Goal: Information Seeking & Learning: Learn about a topic

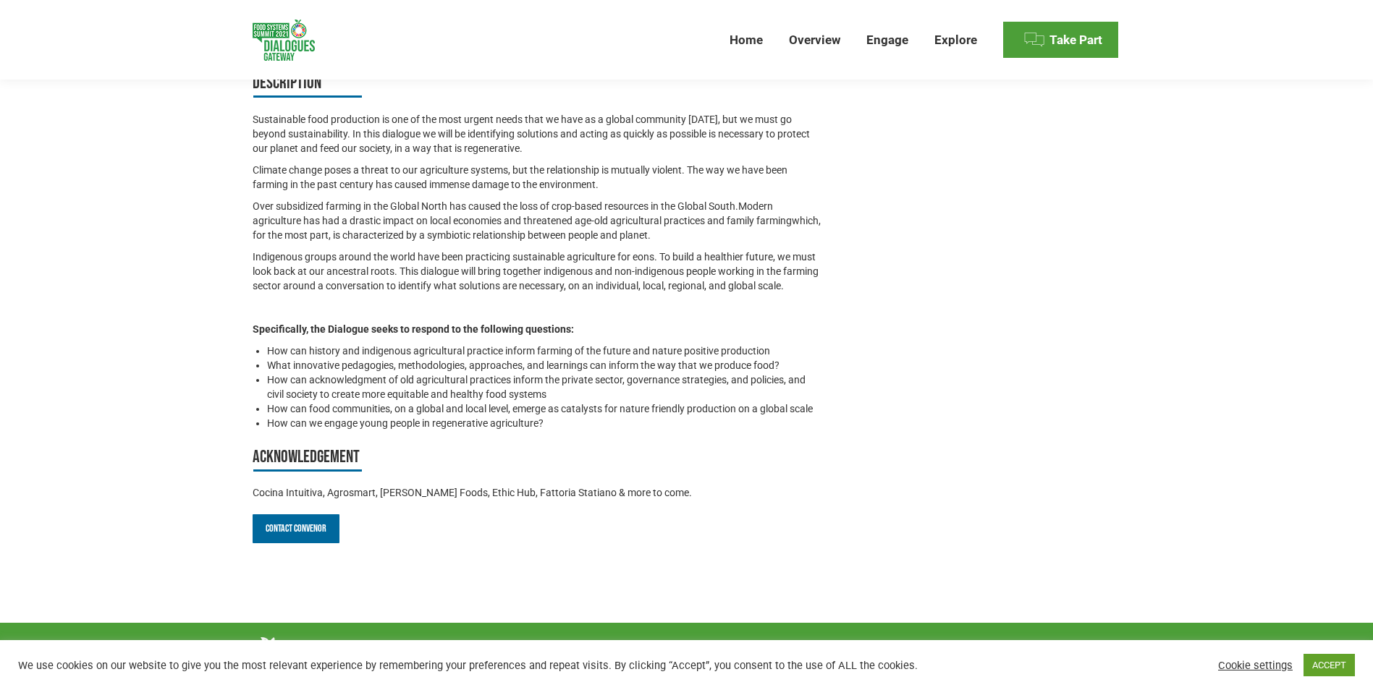
scroll to position [1056, 0]
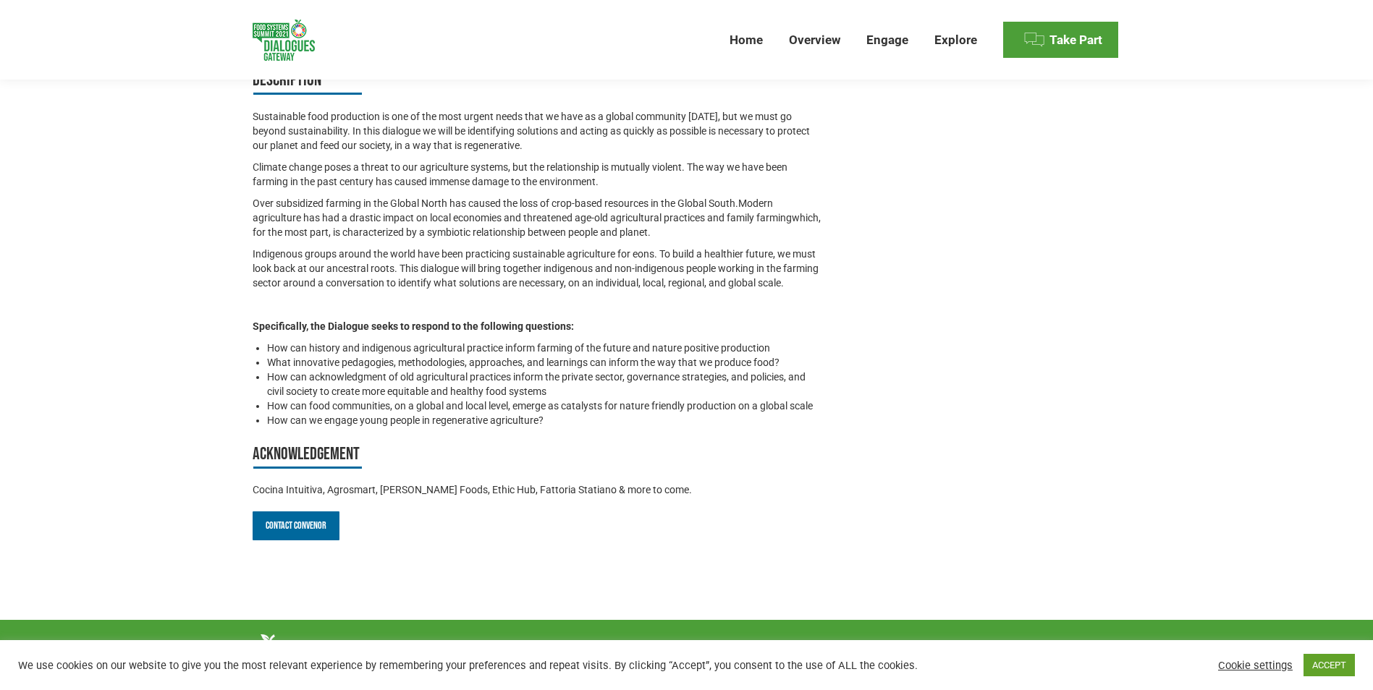
click at [462, 248] on span "Indigenous groups around the world have been practicing sustainable agriculture…" at bounding box center [536, 268] width 566 height 41
click at [599, 276] on p "Indigenous groups around the world have been practicing sustainable agriculture…" at bounding box center [538, 268] width 570 height 43
click at [504, 316] on div "Sustainable food production is one of the most urgent needs that we have as a g…" at bounding box center [538, 268] width 570 height 318
drag, startPoint x: 724, startPoint y: 448, endPoint x: 751, endPoint y: 420, distance: 39.4
click at [723, 449] on h3 "Acknowledgement" at bounding box center [538, 455] width 570 height 27
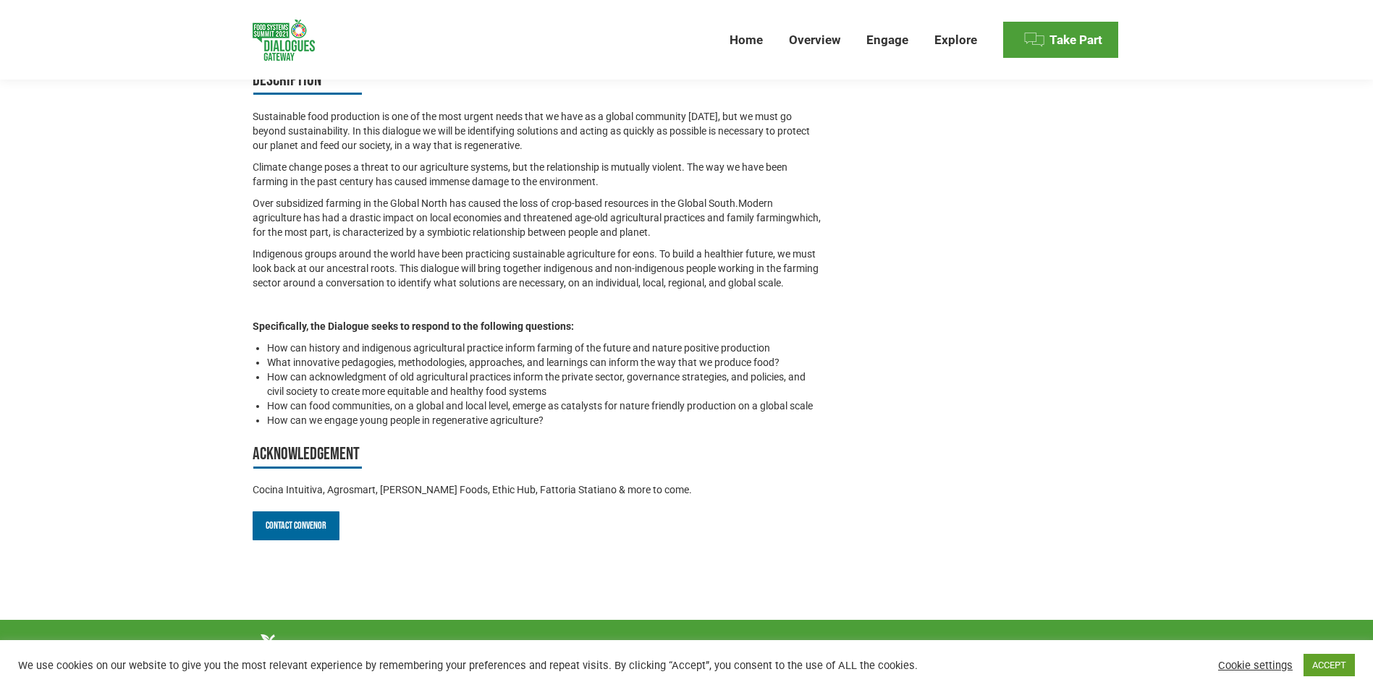
click at [598, 199] on span "Modern agriculture has had a drastic impact on local economies and threatened a…" at bounding box center [522, 211] width 539 height 26
click at [554, 266] on span "Indigenous groups around the world have been practicing sustainable agriculture…" at bounding box center [536, 268] width 566 height 41
click at [586, 306] on p at bounding box center [538, 304] width 570 height 14
click at [748, 321] on p "Specifically, the Dialogue seeks to respond to the following questions:" at bounding box center [538, 326] width 570 height 14
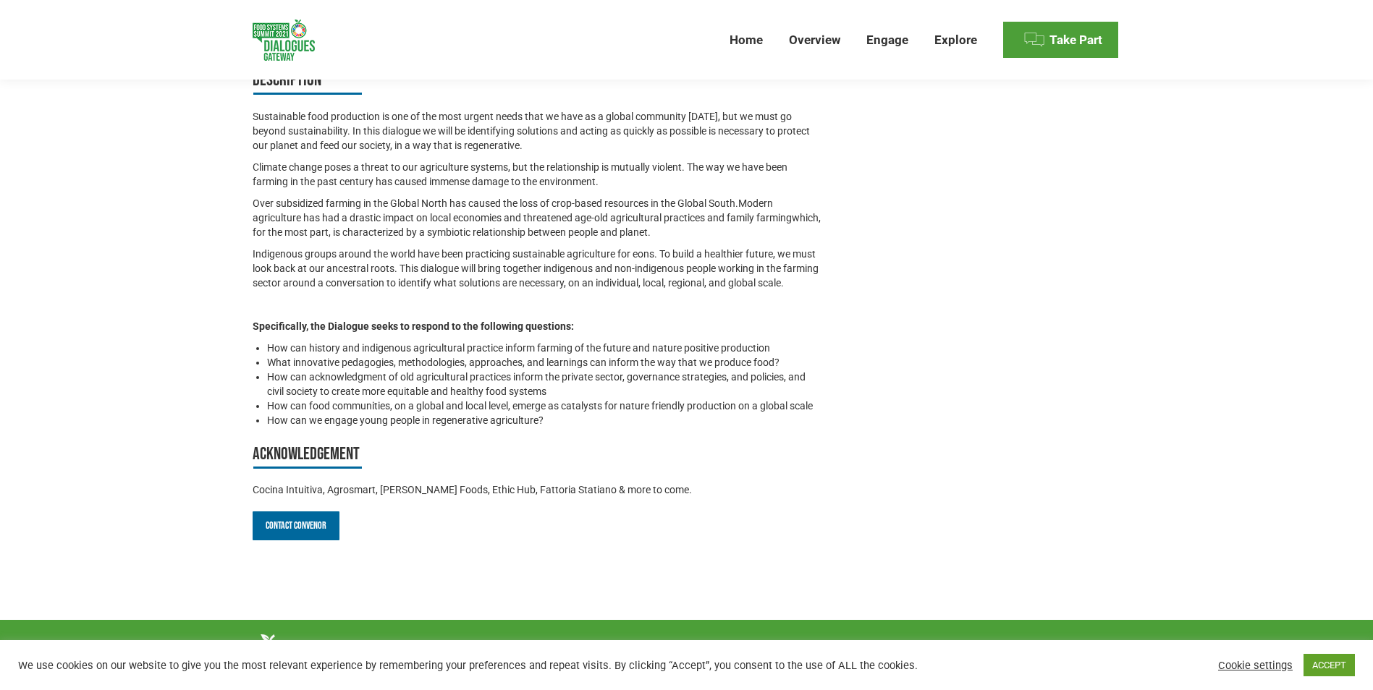
click at [905, 332] on div "Official Dialogue Feedback to the United Nations 2021 Food Systems Summit Last …" at bounding box center [687, 46] width 868 height 989
click at [1352, 54] on div "العربية English Français Русский Español Welcome, {user}. You are logged in to …" at bounding box center [686, 22] width 1373 height 116
click at [1335, 75] on div "العربية English Français Русский Español Welcome, {user}. You are logged in to …" at bounding box center [686, 22] width 1373 height 116
click at [928, 461] on div "Official Dialogue Feedback to the United Nations 2021 Food Systems Summit Last …" at bounding box center [687, 46] width 868 height 989
click at [783, 348] on li "How can history and indigenous agricultural practice inform farming of the futu…" at bounding box center [544, 348] width 555 height 14
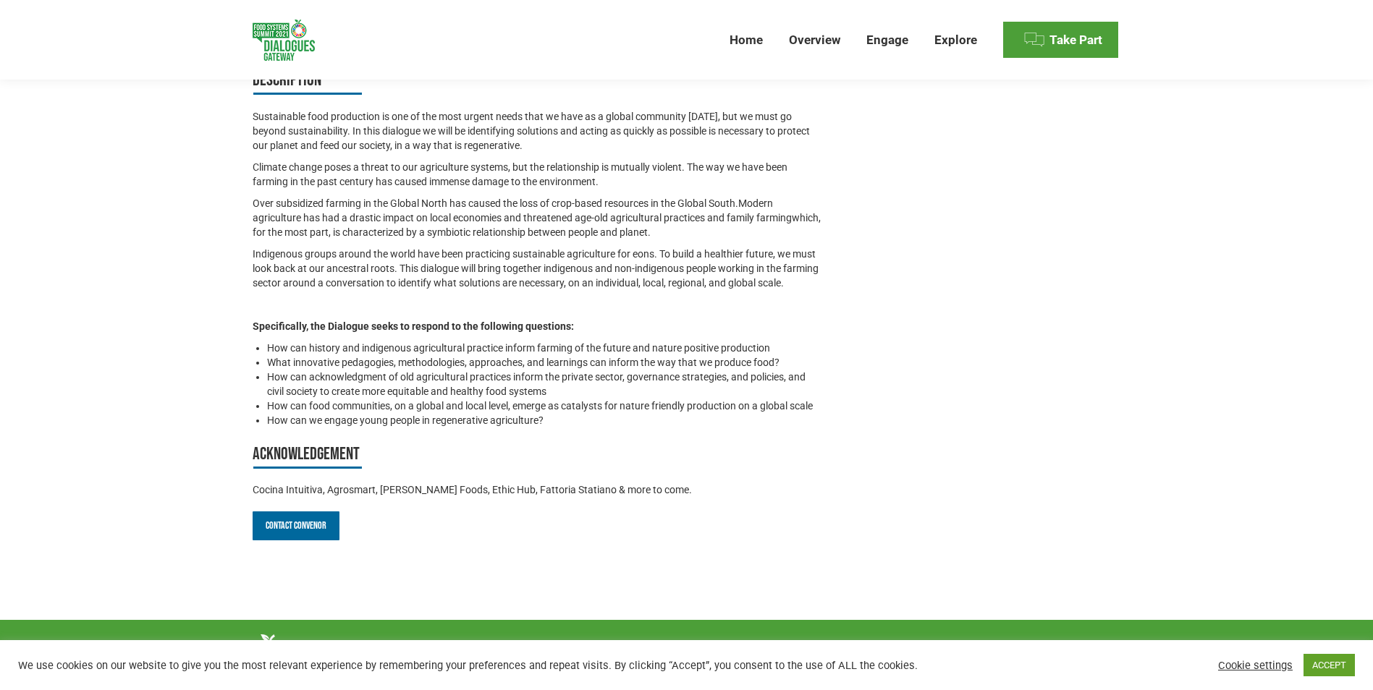
click at [768, 351] on span "How can history and indigenous agricultural practice inform farming of the futu…" at bounding box center [518, 348] width 503 height 12
click at [488, 379] on span "How can acknowledgment of old agricultural practices inform the private sector,…" at bounding box center [536, 384] width 538 height 26
click at [701, 372] on span "How can acknowledgment of old agricultural practices inform the private sector,…" at bounding box center [536, 384] width 538 height 26
